Goal: Communication & Community: Participate in discussion

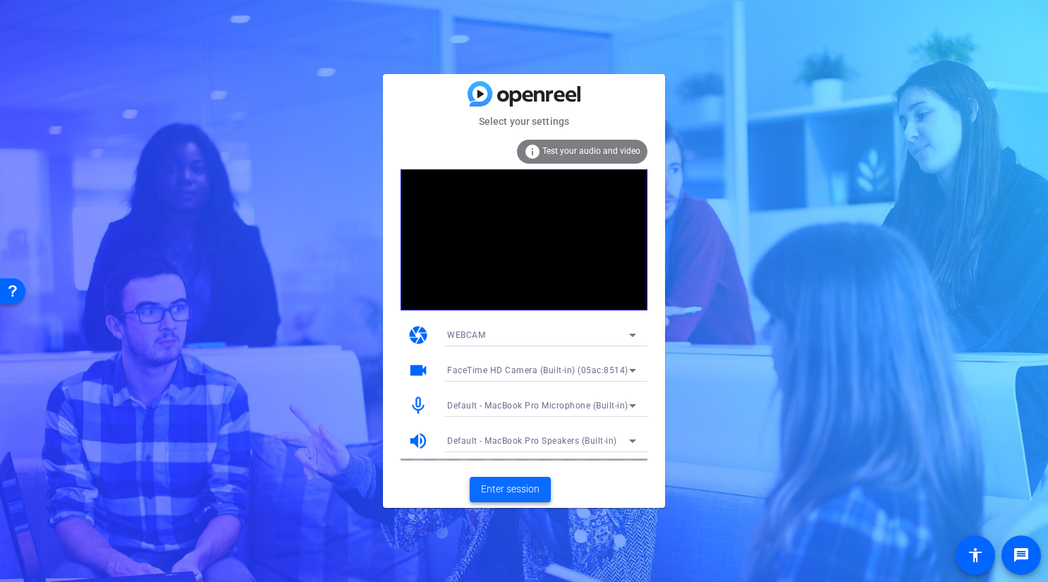
click at [512, 490] on span "Enter session" at bounding box center [510, 489] width 59 height 15
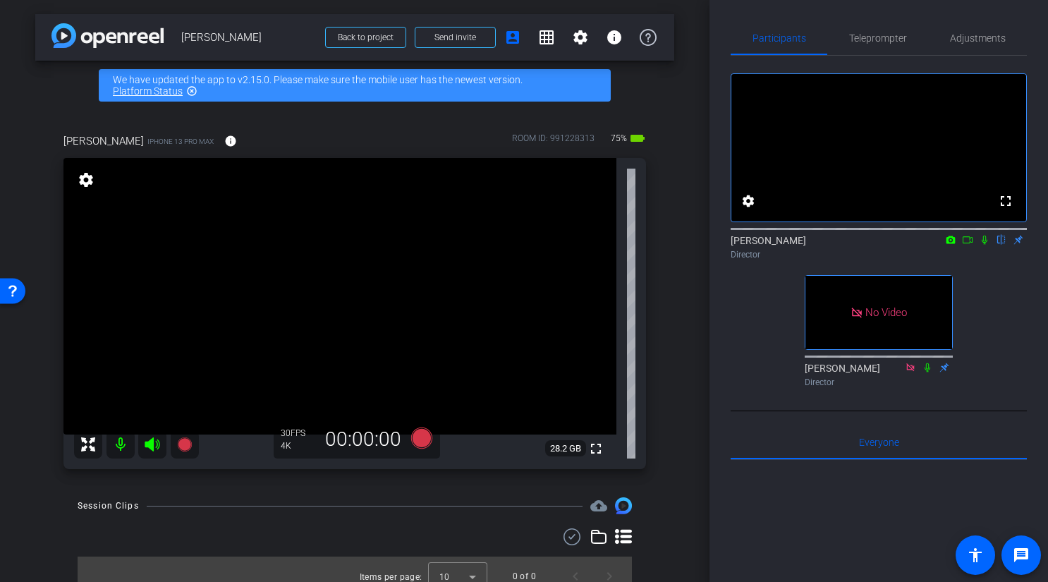
click at [971, 243] on icon at bounding box center [968, 239] width 10 height 7
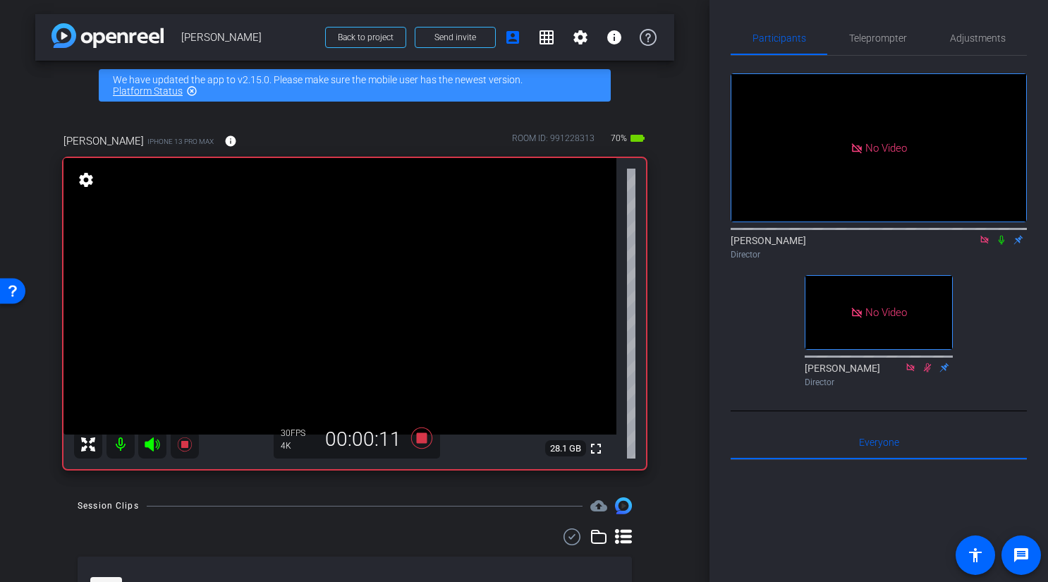
click at [1004, 245] on icon at bounding box center [1001, 240] width 11 height 10
click at [1007, 245] on icon at bounding box center [1001, 240] width 11 height 10
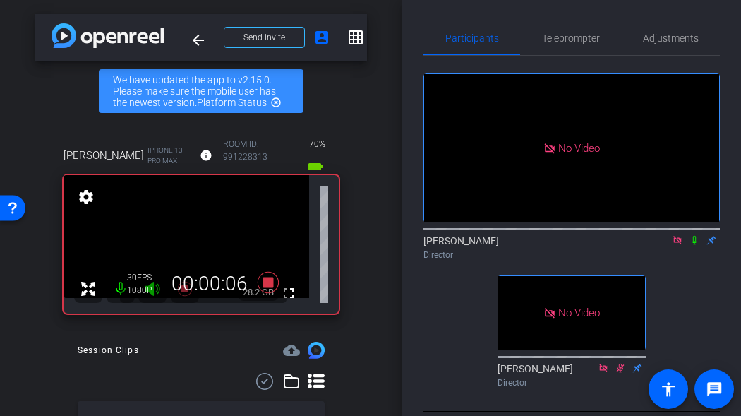
click at [695, 245] on icon at bounding box center [694, 240] width 6 height 9
click at [696, 245] on icon at bounding box center [695, 240] width 8 height 9
click at [691, 245] on icon at bounding box center [694, 240] width 11 height 10
click at [694, 245] on icon at bounding box center [695, 240] width 8 height 9
click at [695, 245] on icon at bounding box center [694, 240] width 6 height 9
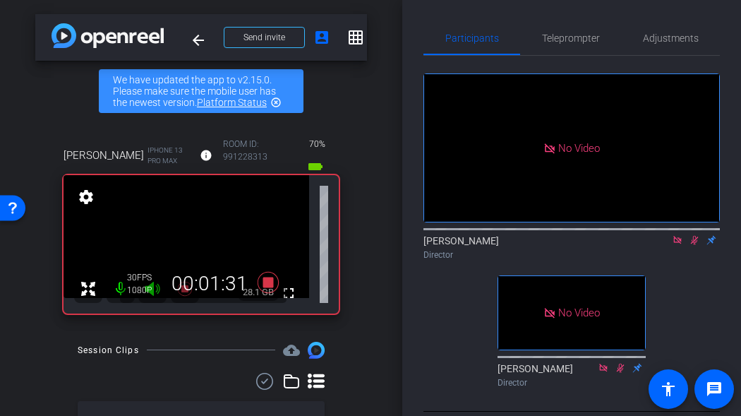
click at [696, 245] on icon at bounding box center [694, 240] width 11 height 10
click at [694, 245] on icon at bounding box center [694, 240] width 6 height 9
click at [695, 245] on icon at bounding box center [694, 240] width 11 height 10
click at [694, 245] on icon at bounding box center [694, 240] width 11 height 10
click at [695, 245] on icon at bounding box center [695, 240] width 8 height 9
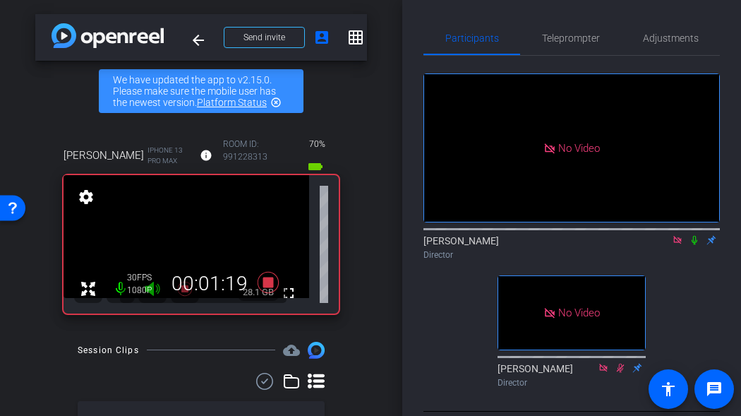
click at [695, 245] on icon at bounding box center [694, 240] width 6 height 9
click at [695, 245] on icon at bounding box center [695, 240] width 8 height 9
click at [695, 245] on icon at bounding box center [694, 240] width 6 height 9
click at [695, 245] on icon at bounding box center [695, 240] width 8 height 9
click at [697, 245] on icon at bounding box center [694, 240] width 11 height 10
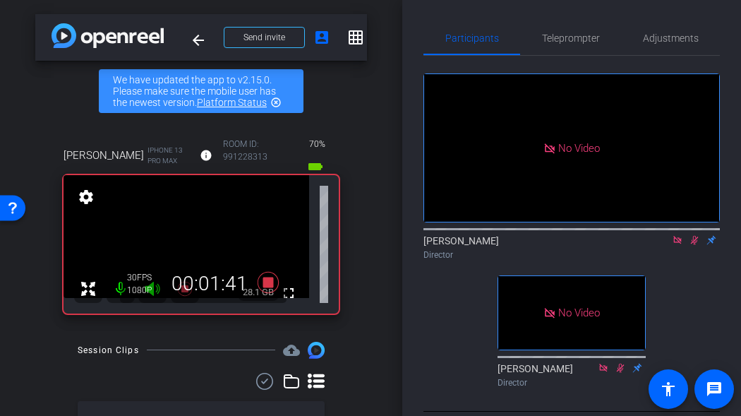
click at [694, 245] on icon at bounding box center [694, 240] width 11 height 10
click at [696, 245] on icon at bounding box center [694, 240] width 11 height 10
click at [693, 245] on icon at bounding box center [694, 240] width 11 height 10
click at [695, 245] on icon at bounding box center [694, 240] width 6 height 9
click at [695, 245] on icon at bounding box center [694, 240] width 11 height 10
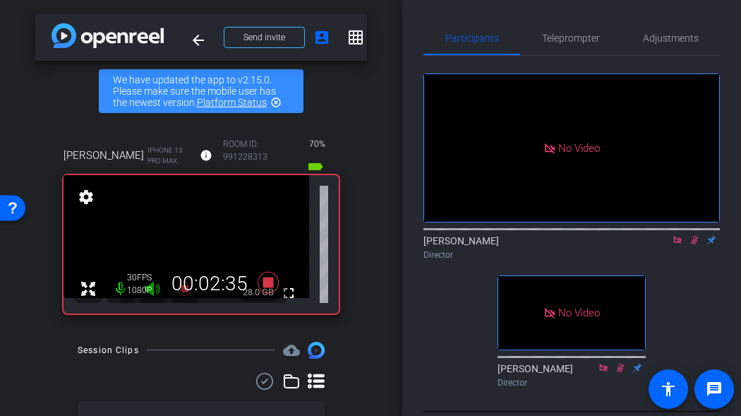
click at [695, 245] on icon at bounding box center [694, 240] width 11 height 10
click at [694, 245] on icon at bounding box center [694, 240] width 11 height 10
click at [694, 245] on icon at bounding box center [695, 240] width 8 height 9
click at [694, 245] on icon at bounding box center [694, 240] width 6 height 9
click at [694, 245] on icon at bounding box center [695, 240] width 8 height 9
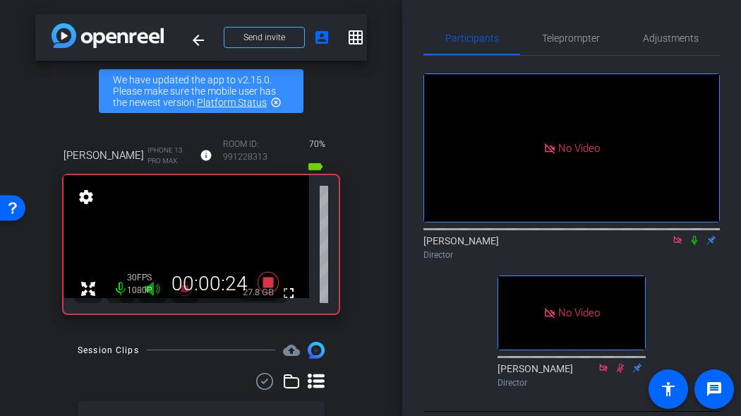
click at [692, 245] on icon at bounding box center [694, 240] width 11 height 10
click at [691, 245] on icon at bounding box center [694, 240] width 11 height 10
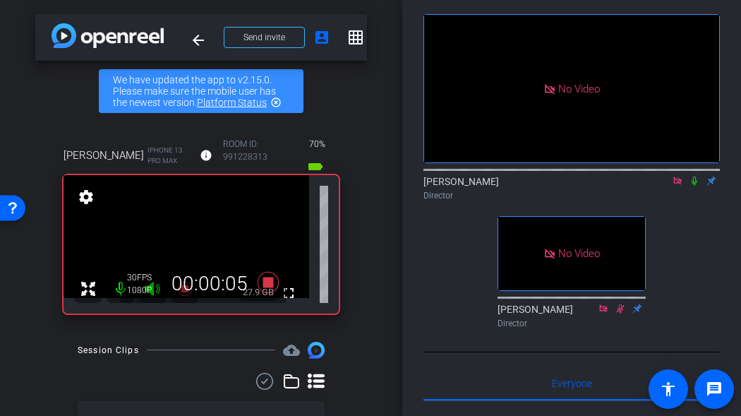
scroll to position [47, 0]
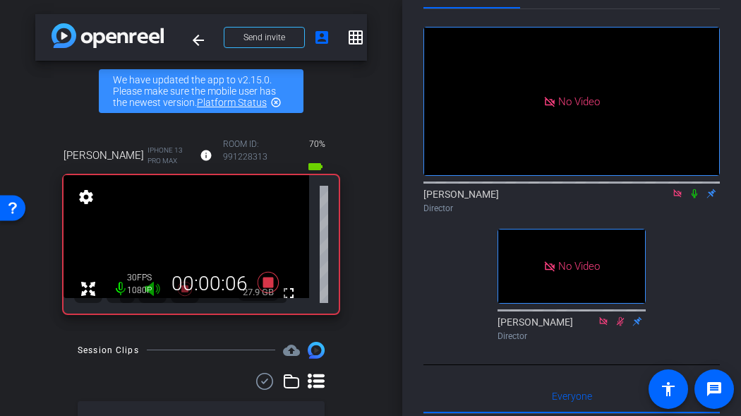
click at [695, 198] on icon at bounding box center [694, 193] width 11 height 10
click at [694, 198] on icon at bounding box center [694, 193] width 11 height 10
click at [683, 270] on div "No Video [PERSON_NAME] Director No Video [PERSON_NAME] Director" at bounding box center [571, 177] width 296 height 337
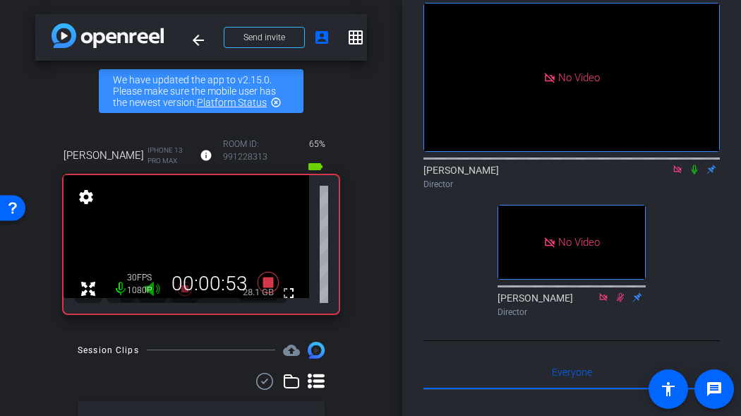
scroll to position [44, 0]
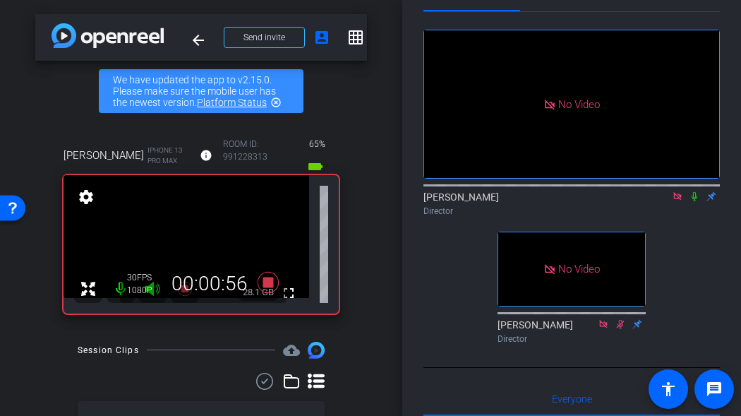
click at [694, 201] on icon at bounding box center [694, 196] width 11 height 10
click at [695, 201] on icon at bounding box center [695, 196] width 8 height 9
click at [695, 201] on icon at bounding box center [694, 196] width 6 height 9
click at [696, 201] on icon at bounding box center [694, 196] width 11 height 10
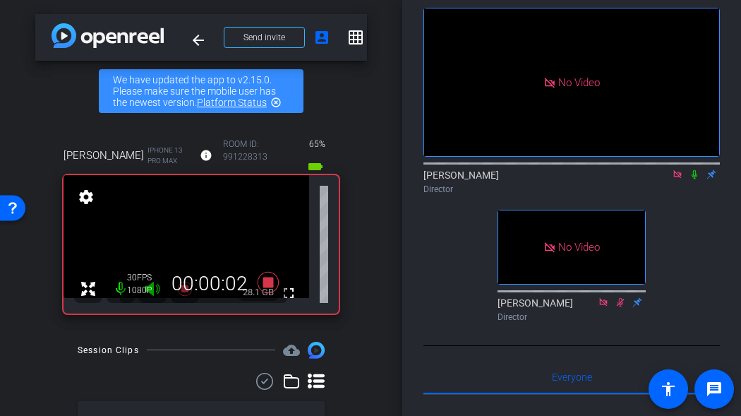
scroll to position [63, 0]
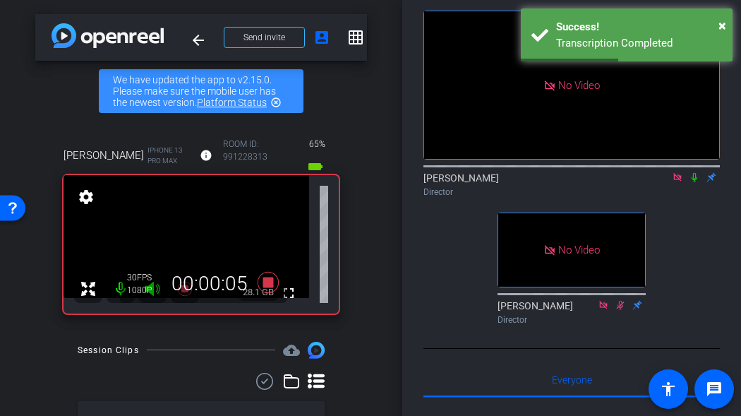
click at [693, 182] on icon at bounding box center [694, 177] width 6 height 9
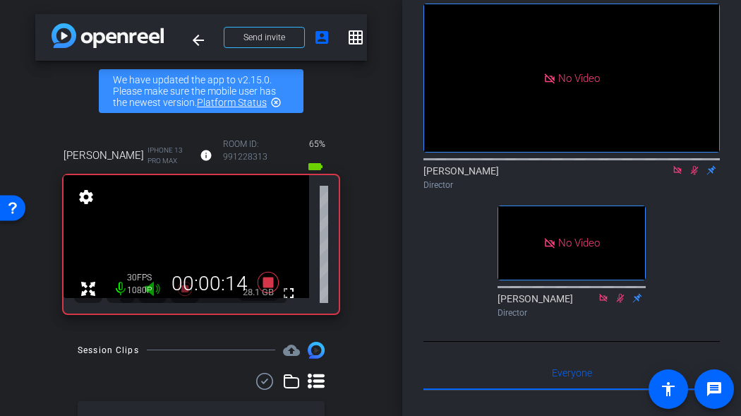
scroll to position [64, 0]
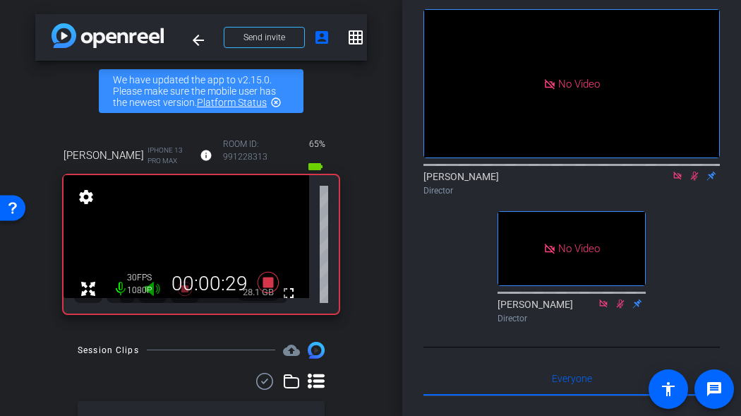
click at [693, 181] on icon at bounding box center [694, 176] width 11 height 10
click at [695, 181] on icon at bounding box center [694, 175] width 6 height 9
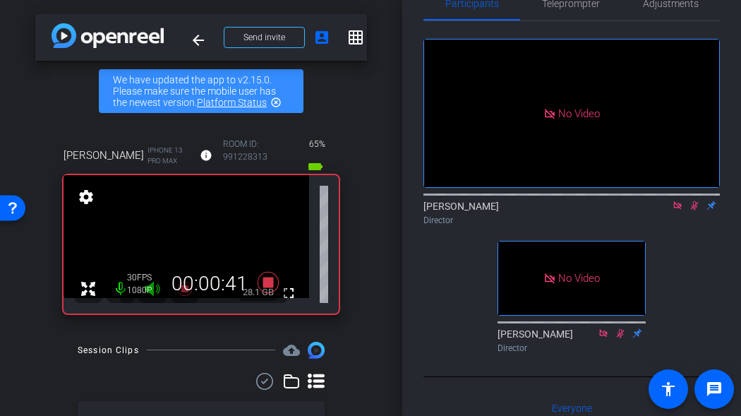
scroll to position [28, 0]
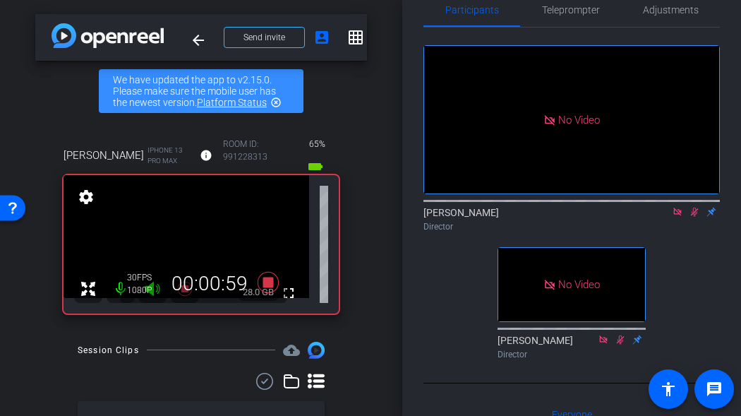
click at [694, 217] on icon at bounding box center [694, 212] width 11 height 10
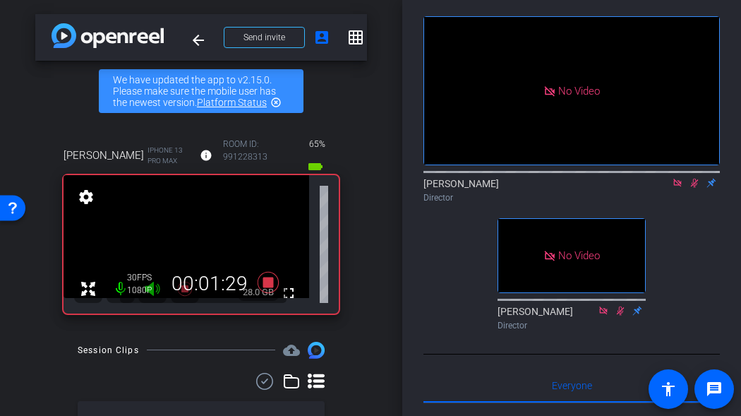
scroll to position [49, 0]
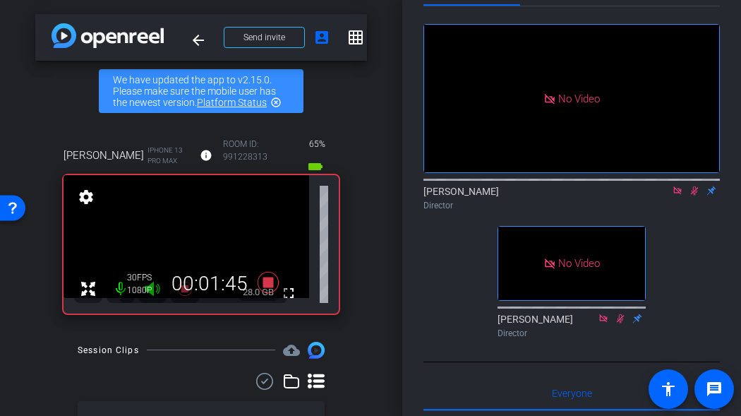
click at [694, 195] on icon at bounding box center [695, 190] width 8 height 9
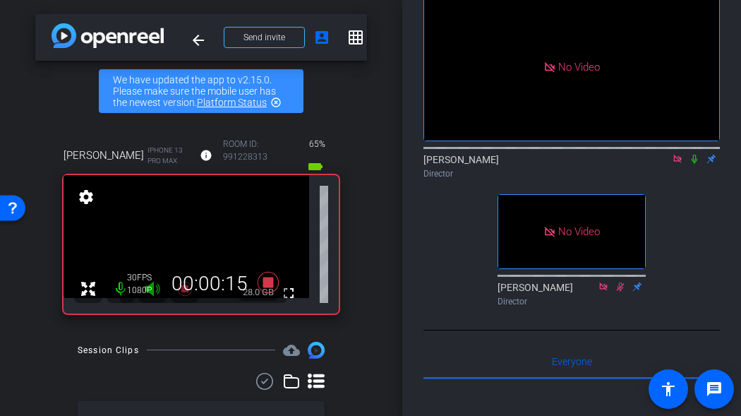
scroll to position [73, 0]
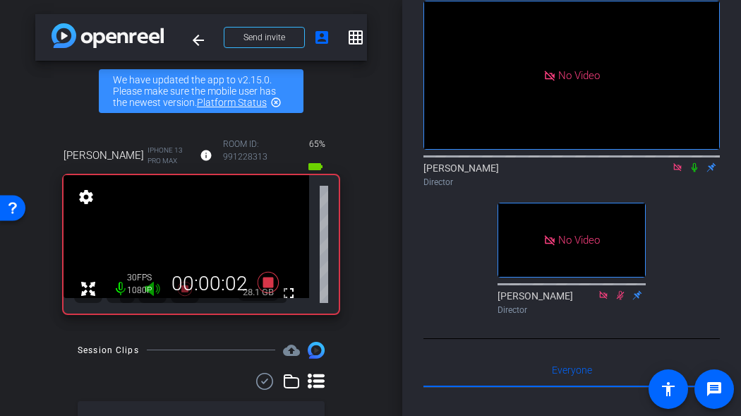
click at [694, 172] on icon at bounding box center [694, 167] width 11 height 10
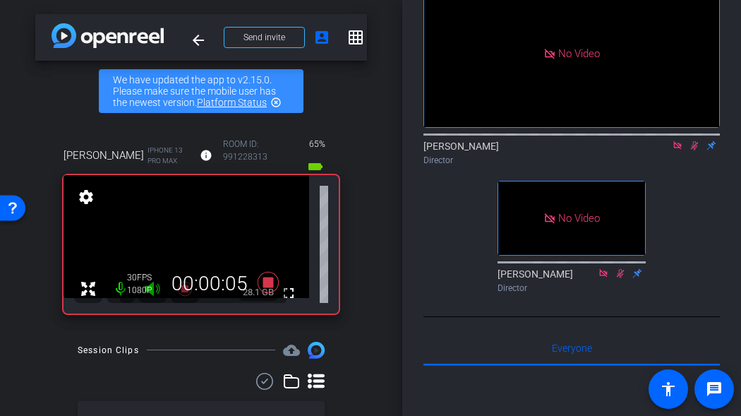
scroll to position [87, 0]
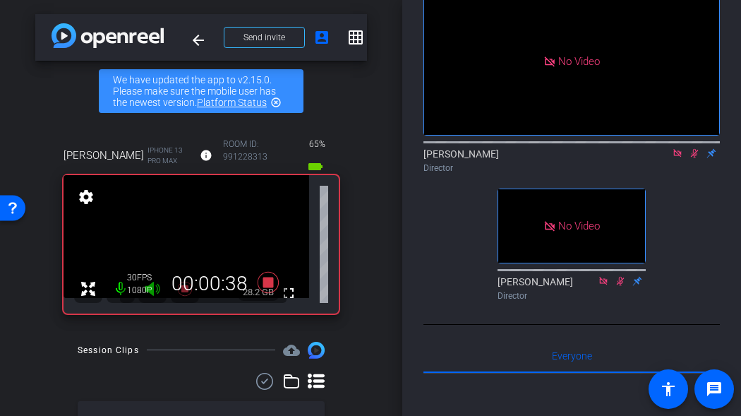
click at [694, 158] on icon at bounding box center [695, 153] width 8 height 9
click at [693, 158] on icon at bounding box center [694, 153] width 6 height 9
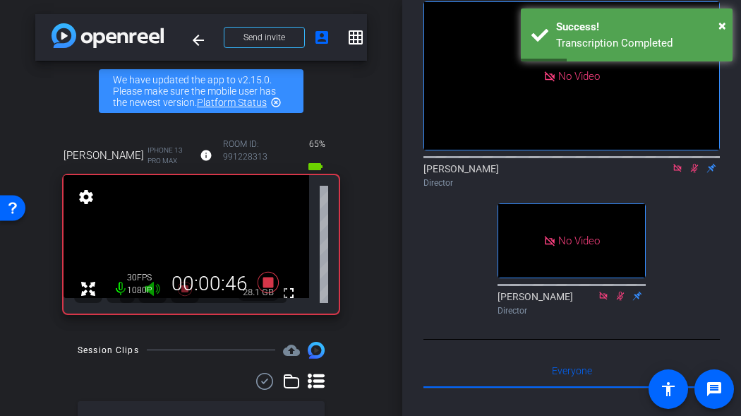
scroll to position [57, 0]
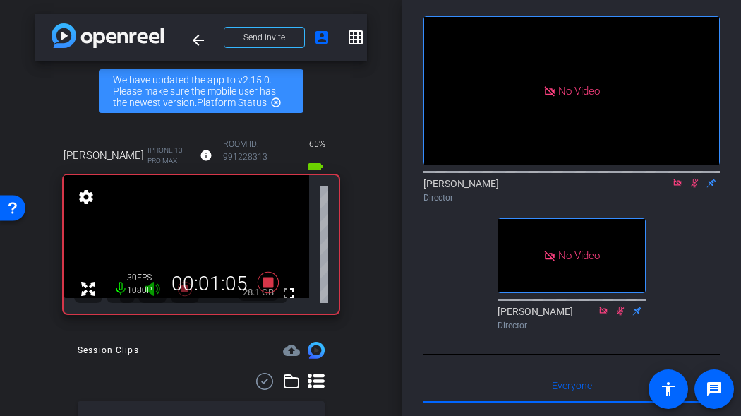
click at [695, 188] on icon at bounding box center [695, 183] width 8 height 9
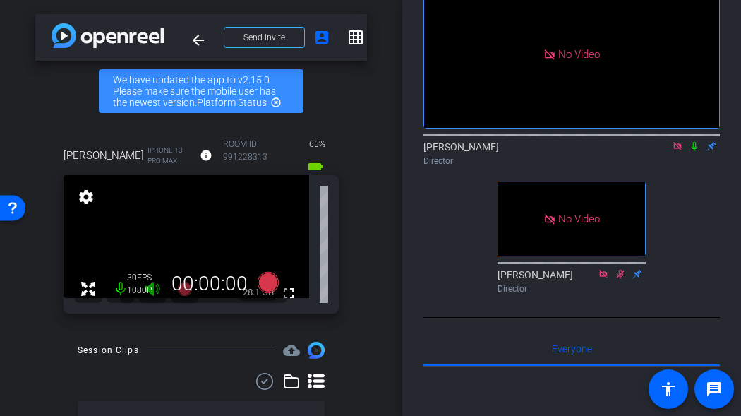
scroll to position [92, 0]
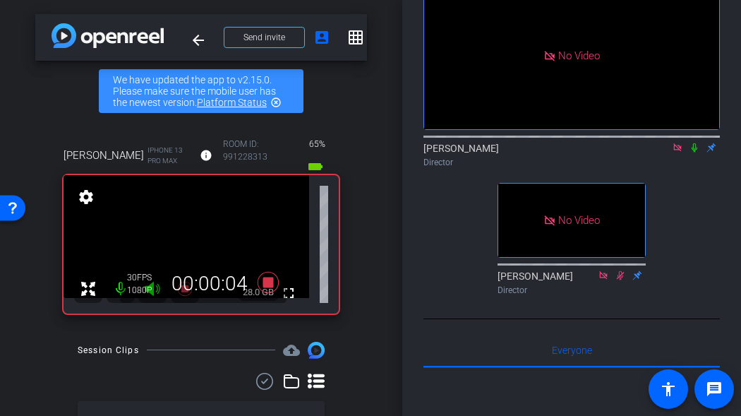
click at [696, 152] on icon at bounding box center [694, 148] width 11 height 10
click at [696, 152] on icon at bounding box center [695, 147] width 8 height 9
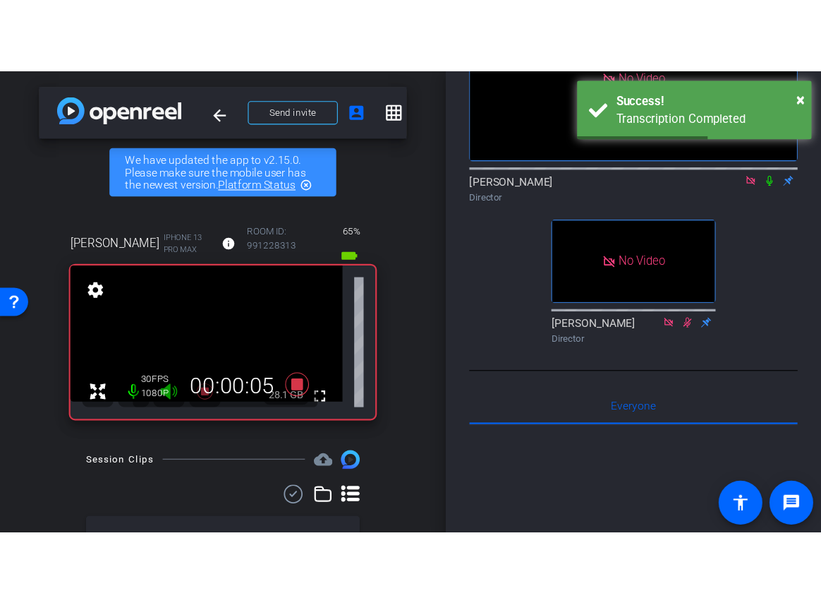
scroll to position [131, 0]
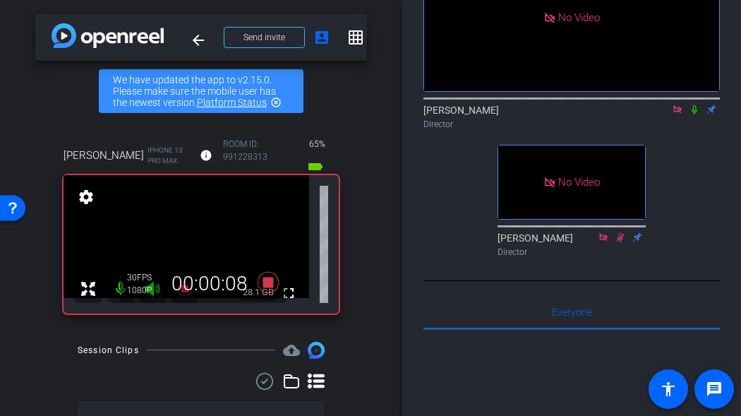
click at [696, 114] on icon at bounding box center [694, 109] width 11 height 10
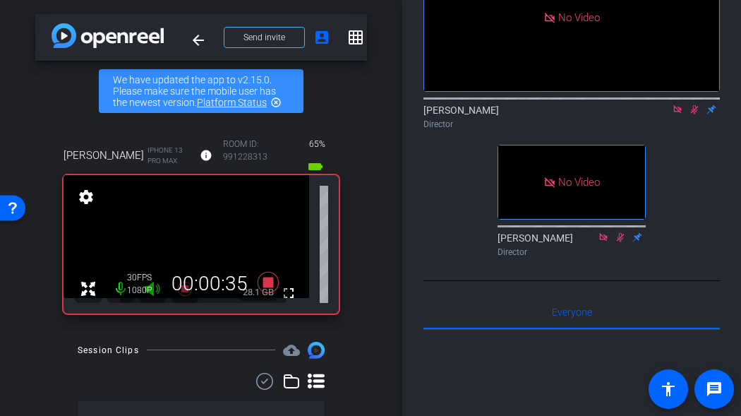
click at [696, 114] on icon at bounding box center [694, 109] width 11 height 10
click at [698, 114] on icon at bounding box center [694, 109] width 11 height 10
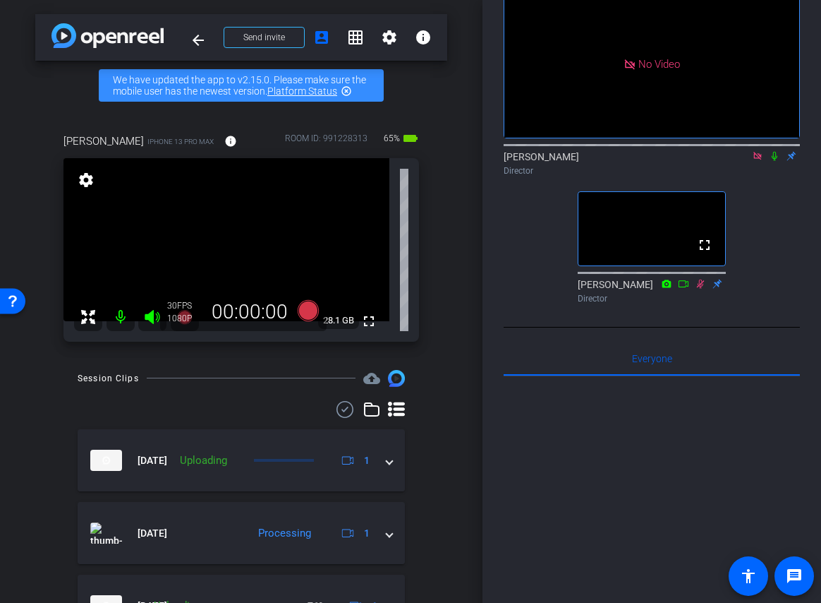
scroll to position [83, 0]
click at [756, 162] on icon at bounding box center [757, 157] width 11 height 10
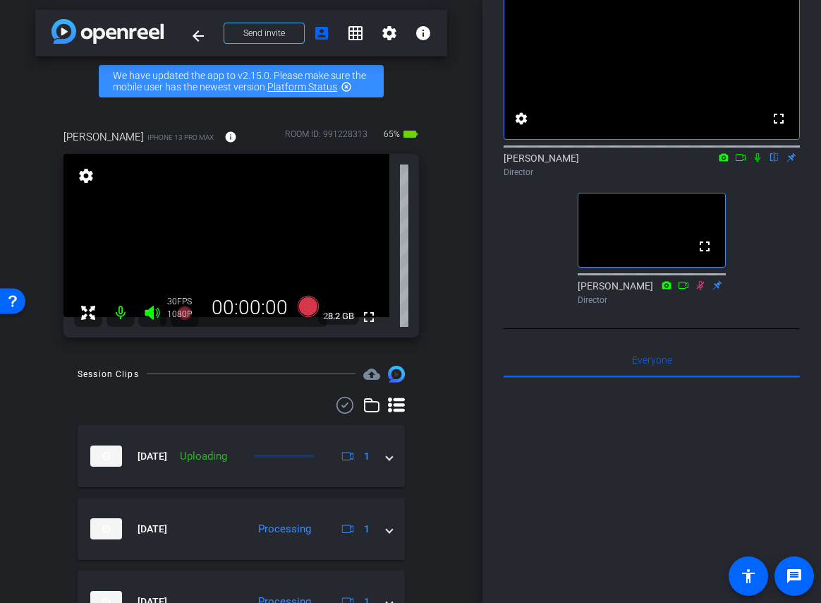
scroll to position [0, 0]
